Goal: Task Accomplishment & Management: Manage account settings

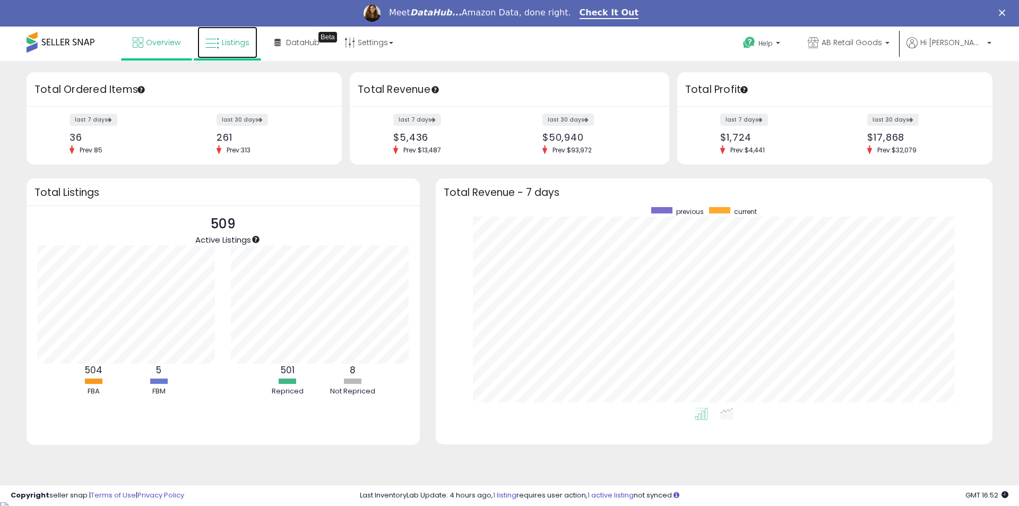
click at [236, 44] on span "Listings" at bounding box center [236, 42] width 28 height 11
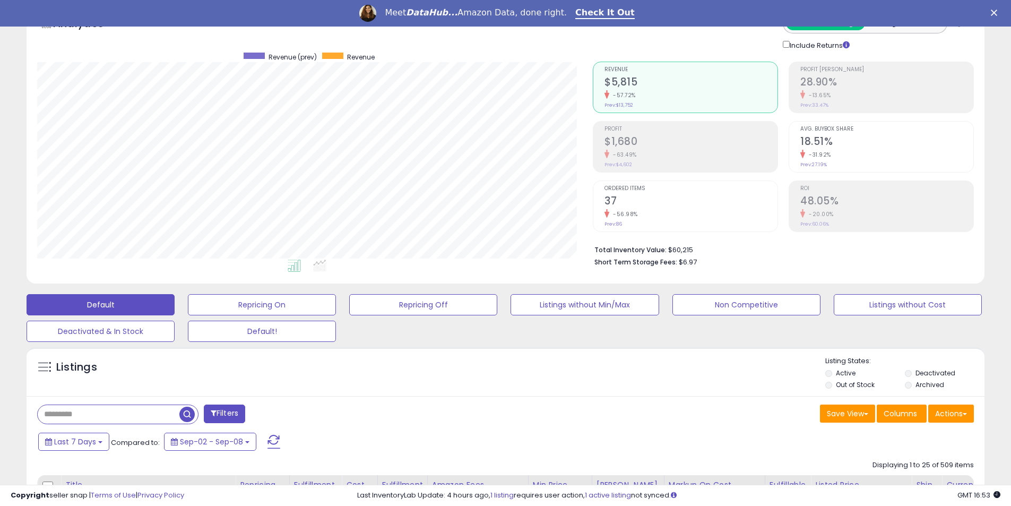
scroll to position [159, 0]
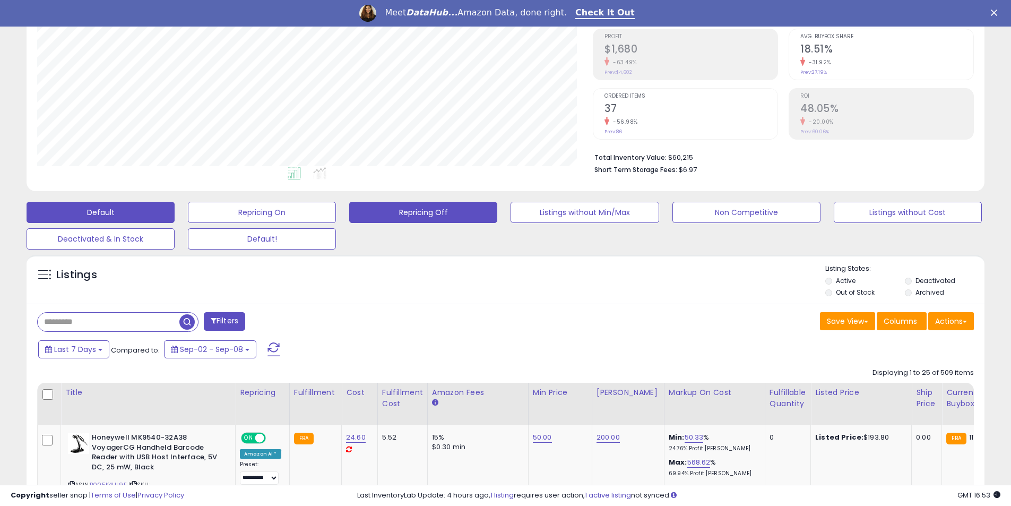
click at [432, 213] on button "Repricing Off" at bounding box center [423, 212] width 148 height 21
click at [0, 0] on div "Retrieving listings data.." at bounding box center [0, 0] width 0 height 0
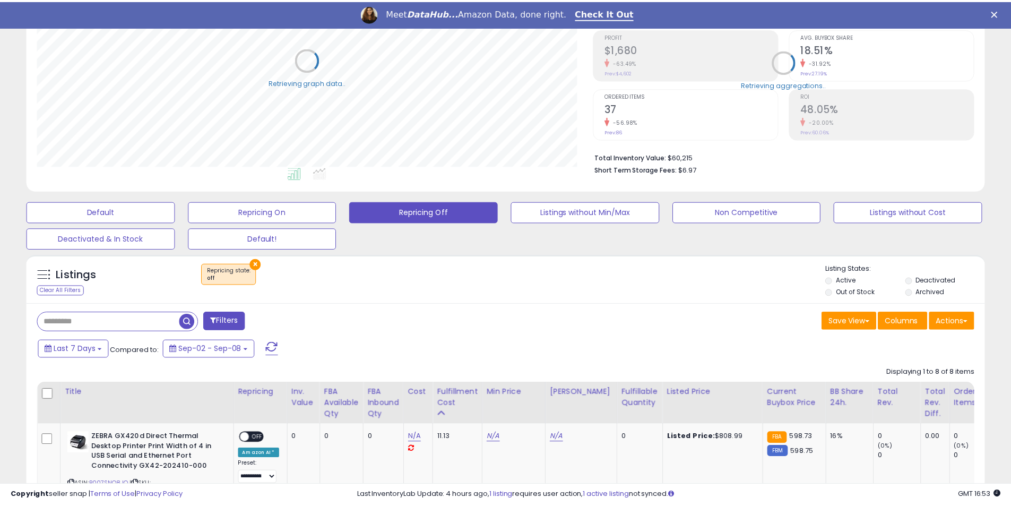
scroll to position [218, 556]
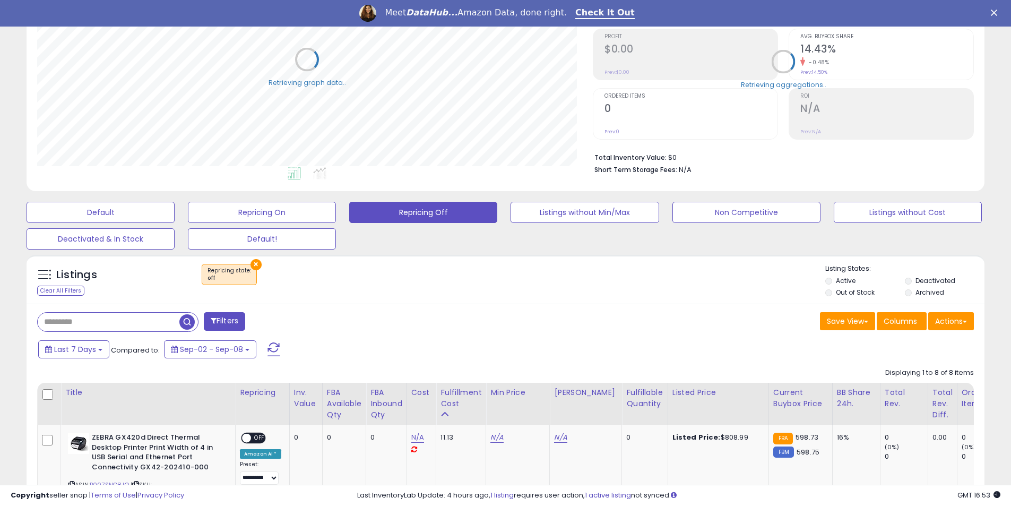
click at [915, 281] on li "Deactivated" at bounding box center [944, 282] width 78 height 12
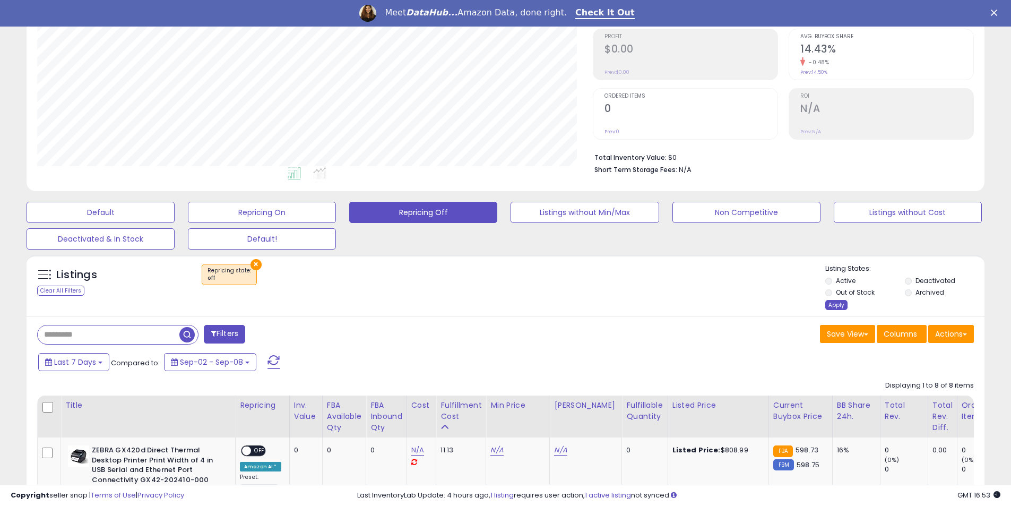
click at [834, 308] on div "Apply" at bounding box center [836, 305] width 22 height 10
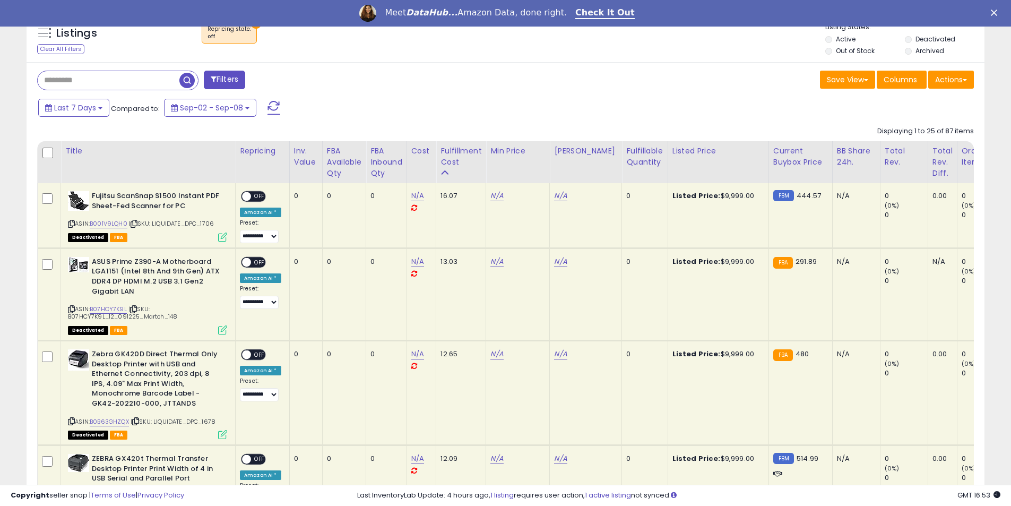
scroll to position [372, 0]
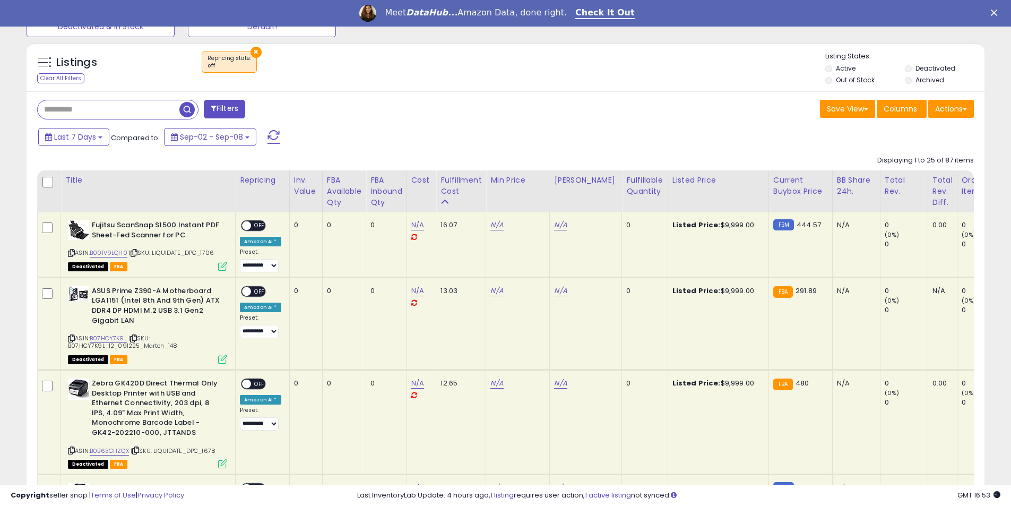
drag, startPoint x: 399, startPoint y: 190, endPoint x: 389, endPoint y: 191, distance: 10.6
click at [400, 192] on div "FBA inbound Qty" at bounding box center [387, 191] width 32 height 33
click at [400, 37] on div "Default Repricing On Repricing Off Listings without Min/Max Non Competitive Lis…" at bounding box center [505, 10] width 985 height 53
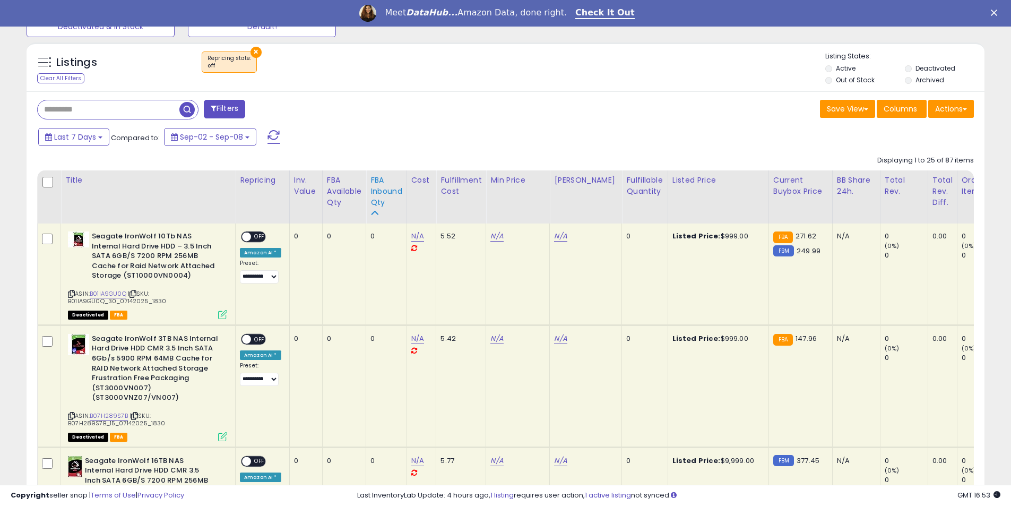
click at [380, 201] on div "FBA inbound Qty" at bounding box center [387, 191] width 32 height 33
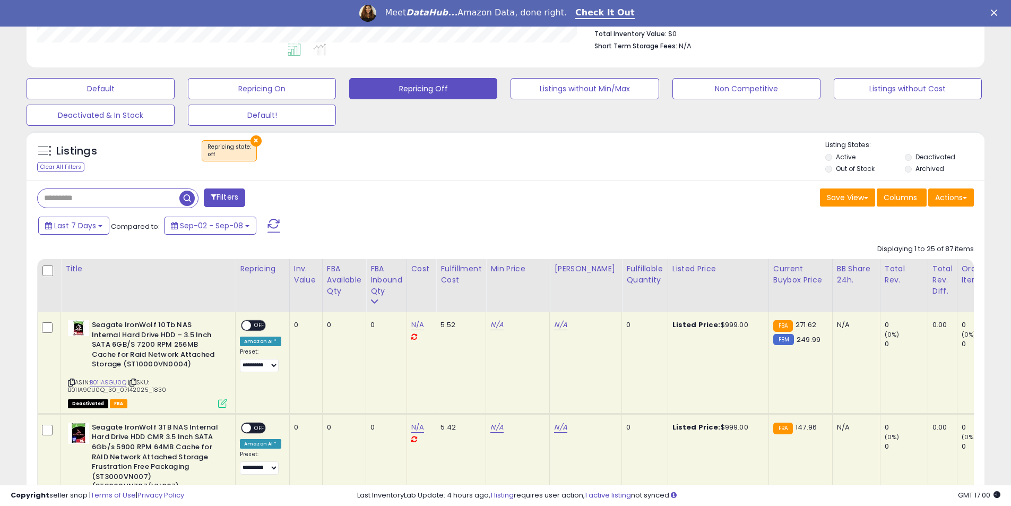
scroll to position [280, 0]
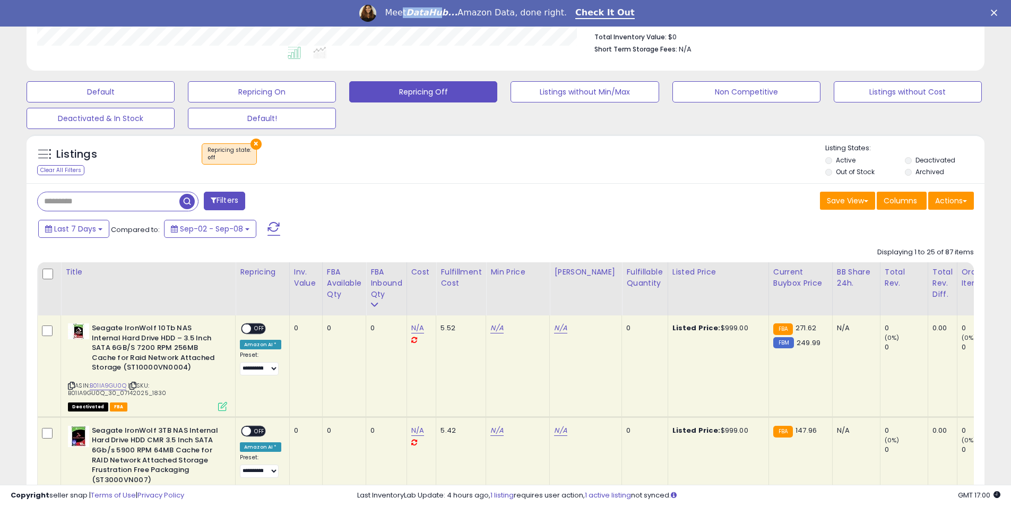
drag, startPoint x: 455, startPoint y: 13, endPoint x: 418, endPoint y: 12, distance: 37.7
click at [418, 12] on div "Meet DataHub... Amazon Data, done right." at bounding box center [476, 12] width 182 height 11
drag, startPoint x: 425, startPoint y: 12, endPoint x: 462, endPoint y: 12, distance: 37.2
click at [458, 12] on icon "DataHub..." at bounding box center [431, 12] width 51 height 10
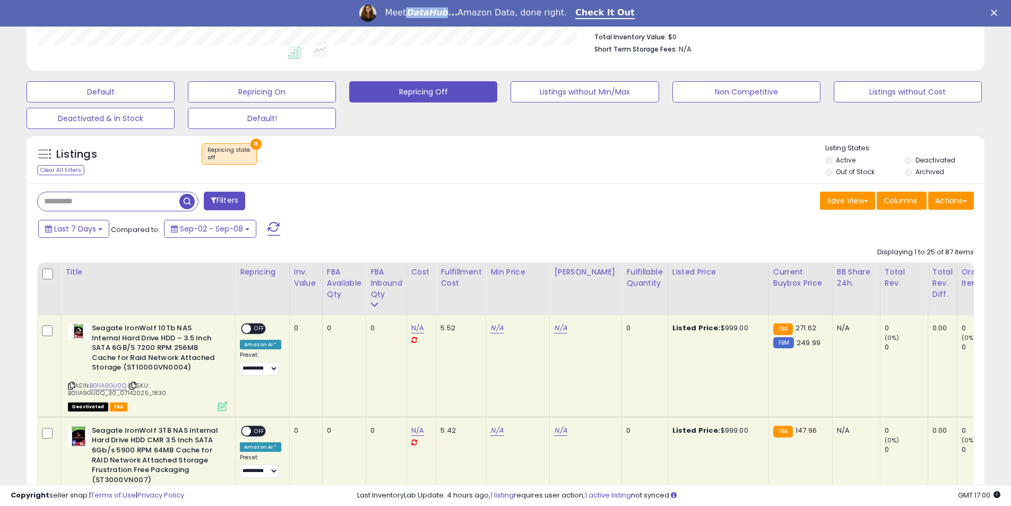
click at [458, 12] on icon "DataHub..." at bounding box center [431, 12] width 51 height 10
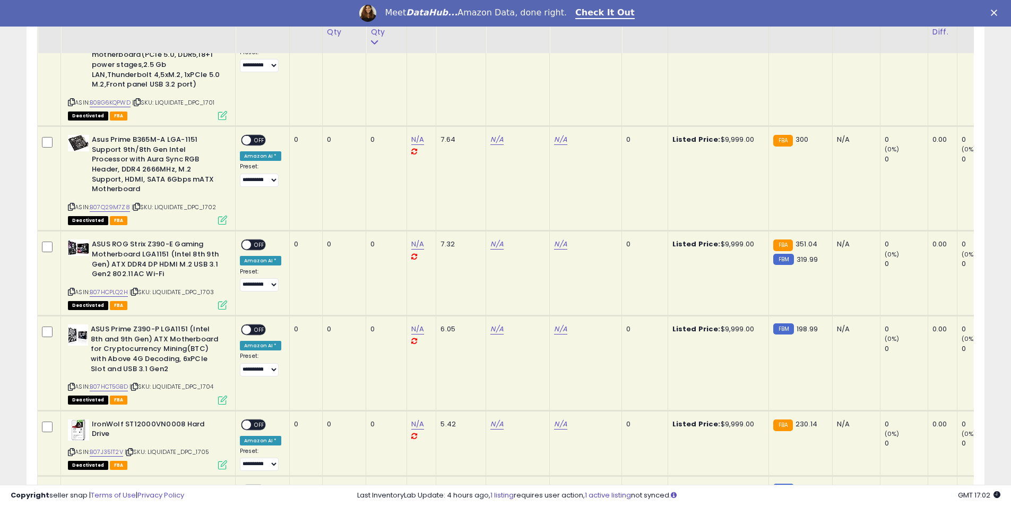
scroll to position [2562, 0]
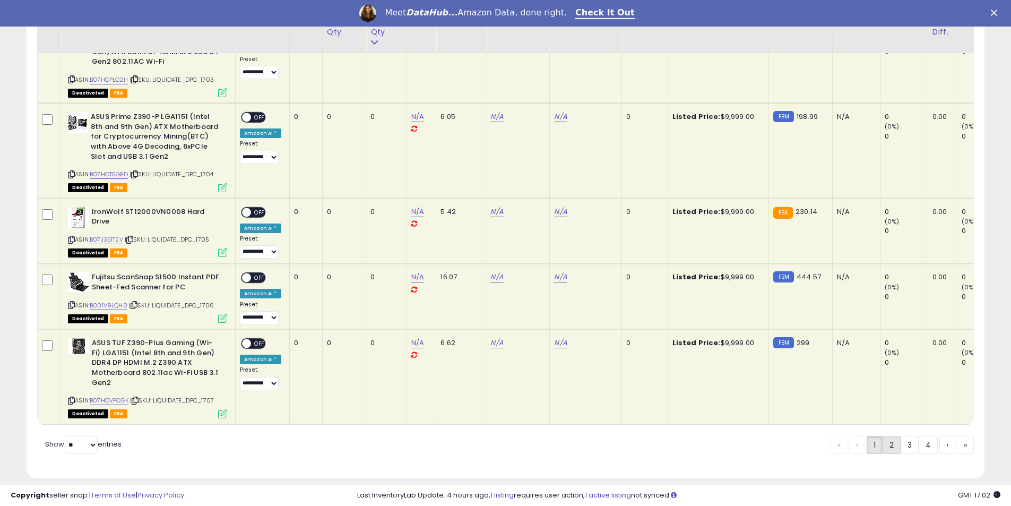
drag, startPoint x: 889, startPoint y: 435, endPoint x: 695, endPoint y: 1, distance: 476.0
click at [889, 436] on link "2" at bounding box center [892, 445] width 18 height 18
